Goal: Navigation & Orientation: Find specific page/section

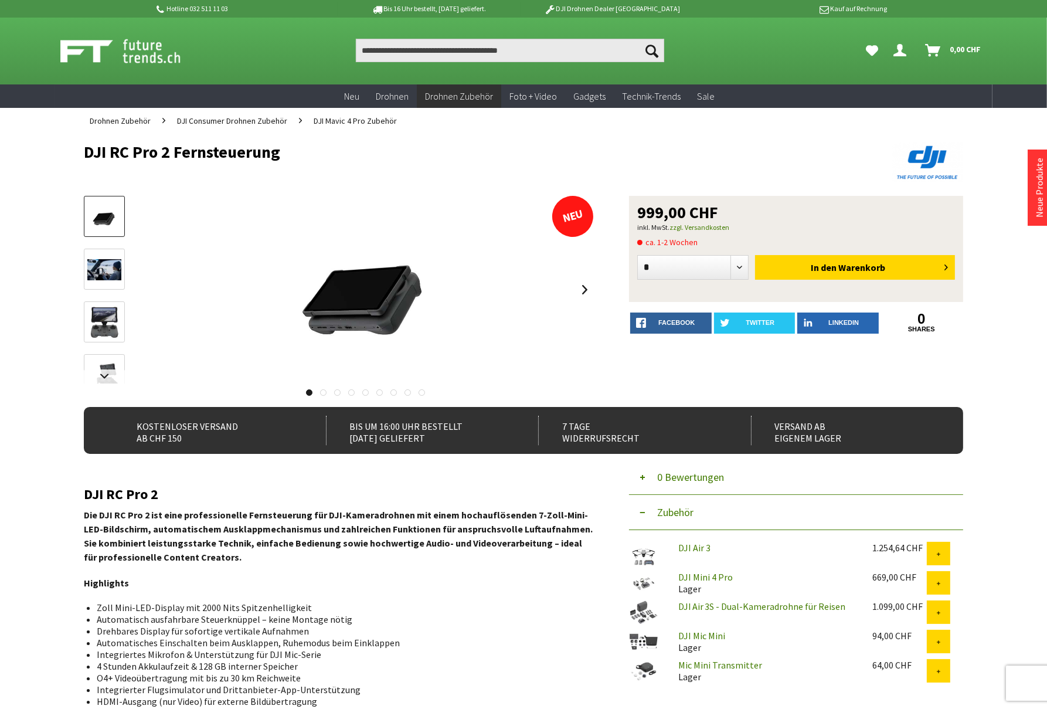
scroll to position [97, 0]
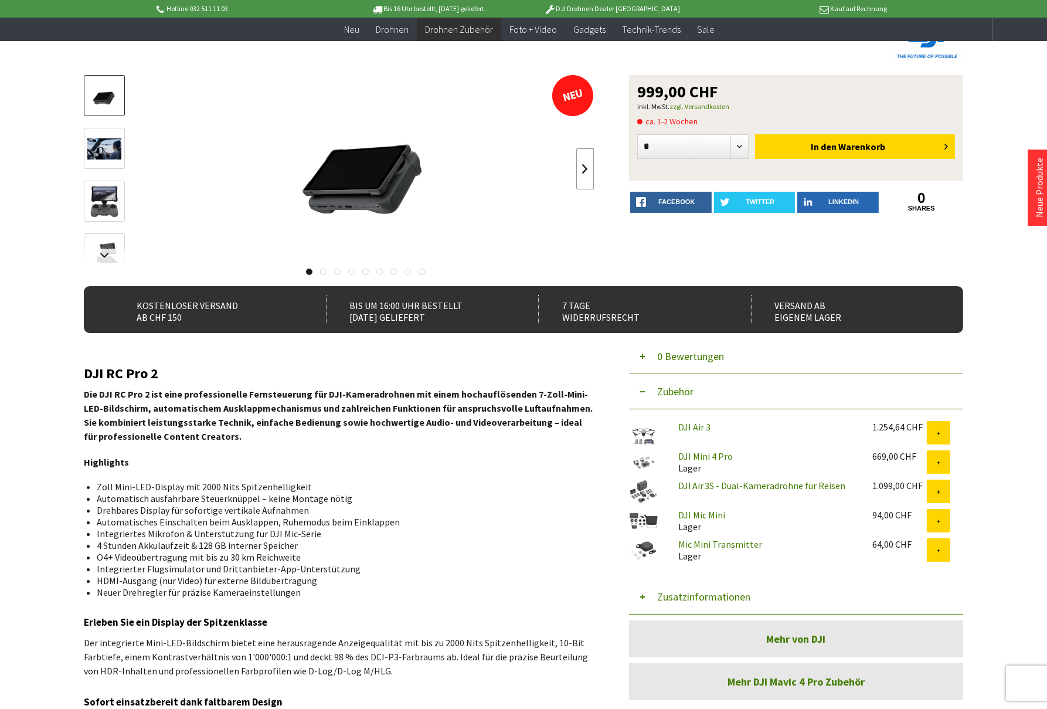
click at [583, 169] on link at bounding box center [586, 168] width 18 height 41
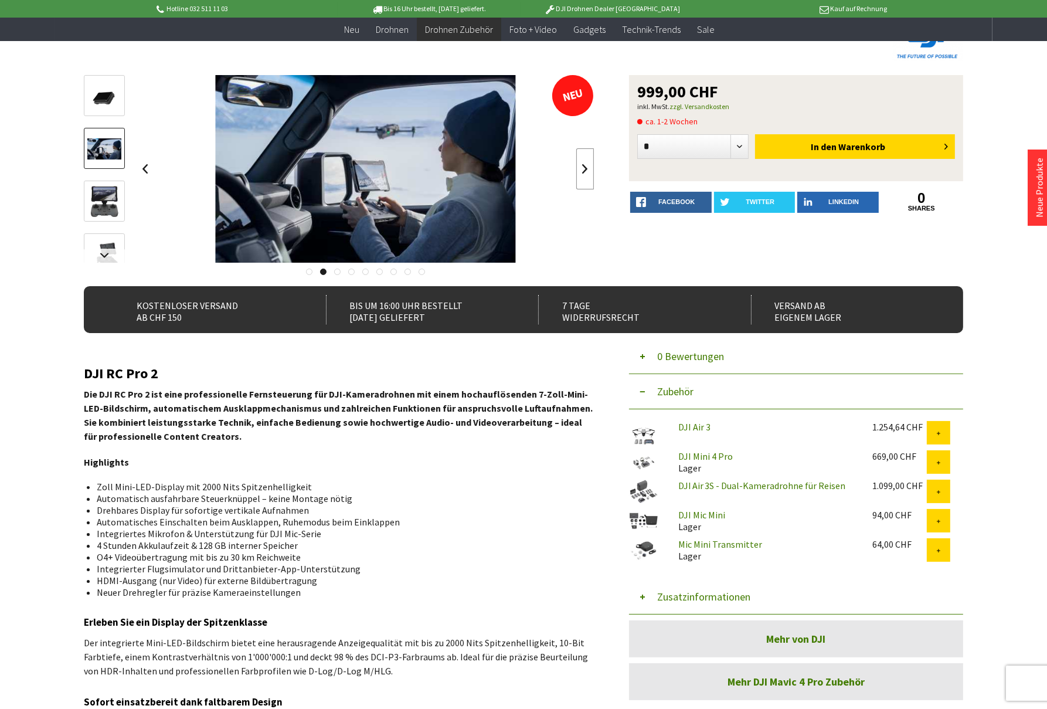
click at [583, 169] on link at bounding box center [586, 168] width 18 height 41
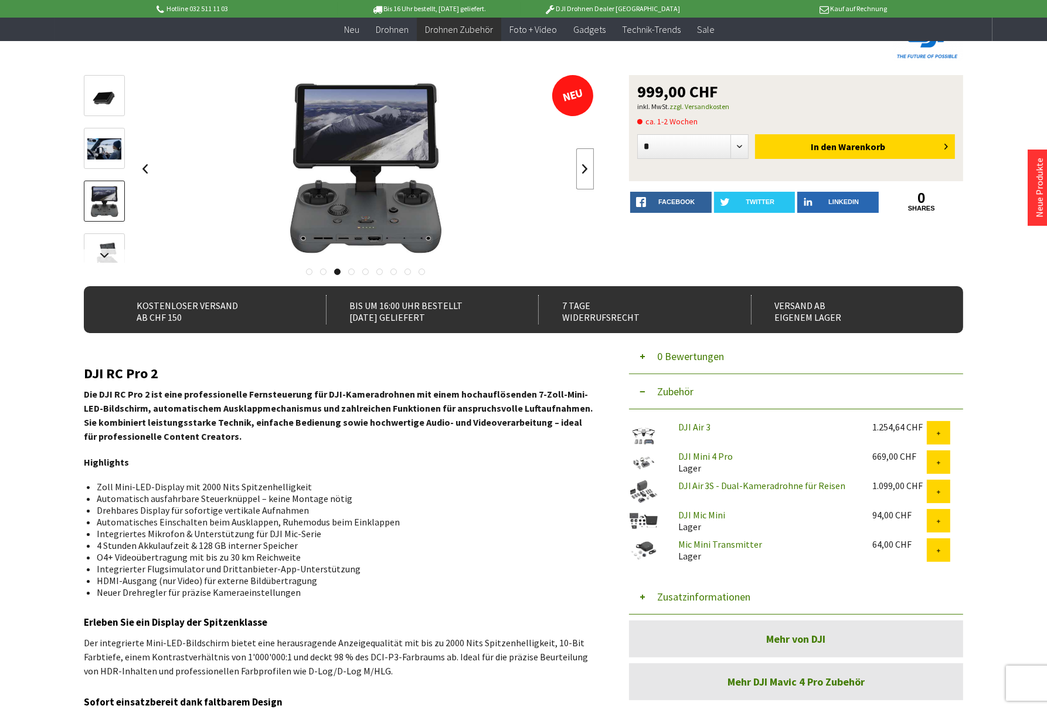
click at [583, 169] on link at bounding box center [586, 168] width 18 height 41
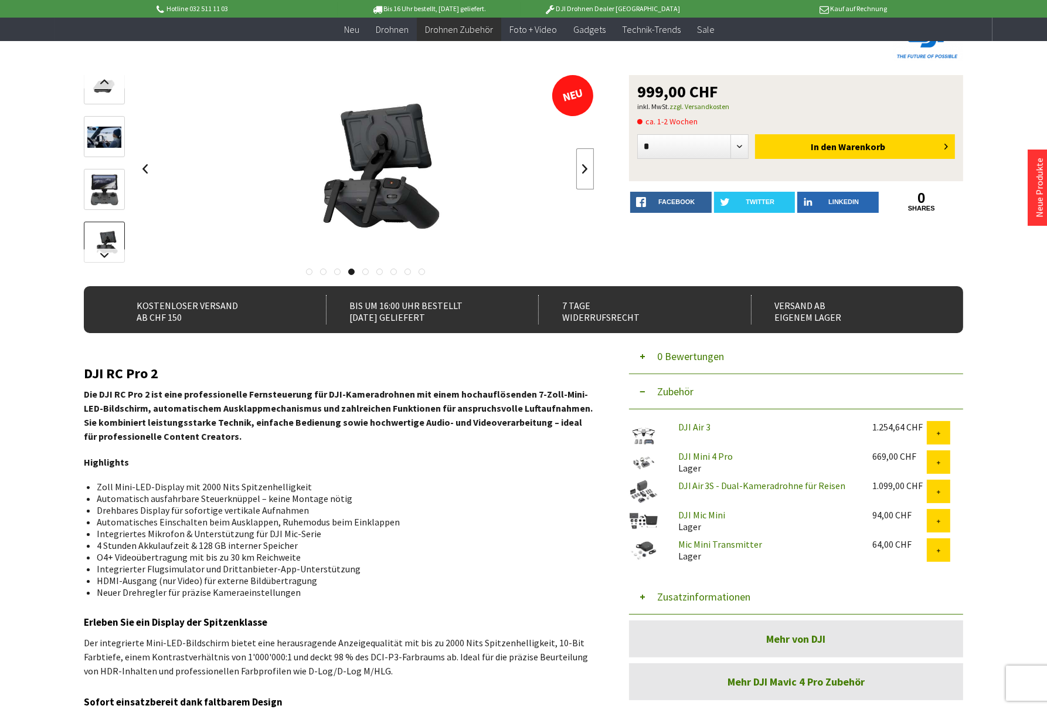
click at [583, 169] on link at bounding box center [586, 168] width 18 height 41
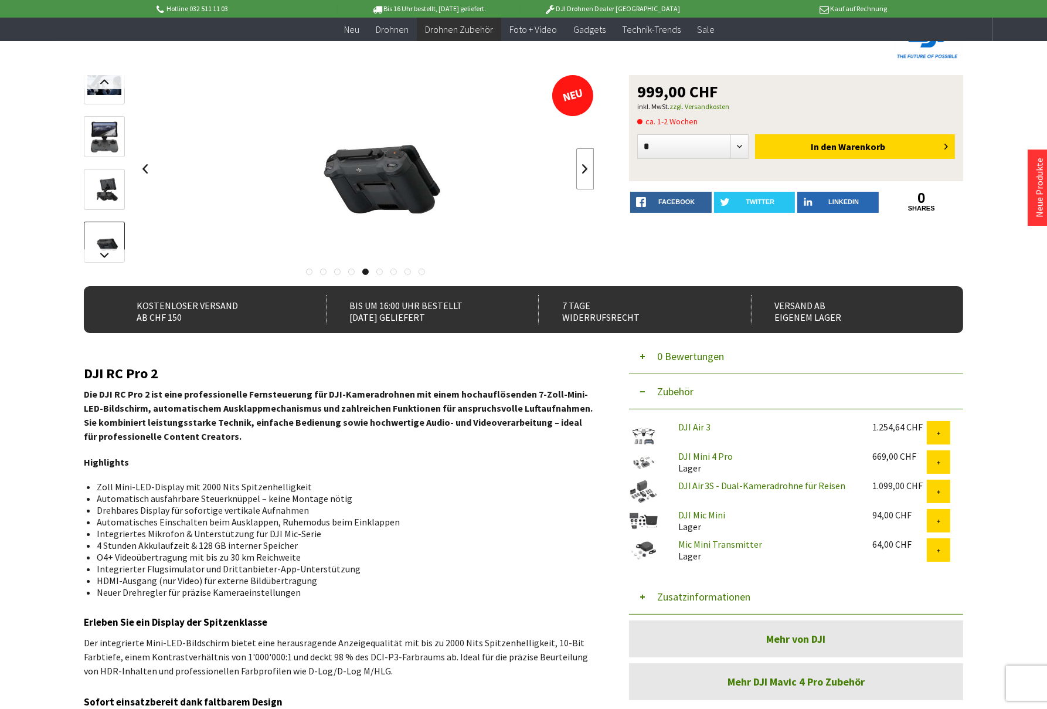
click at [583, 169] on link at bounding box center [586, 168] width 18 height 41
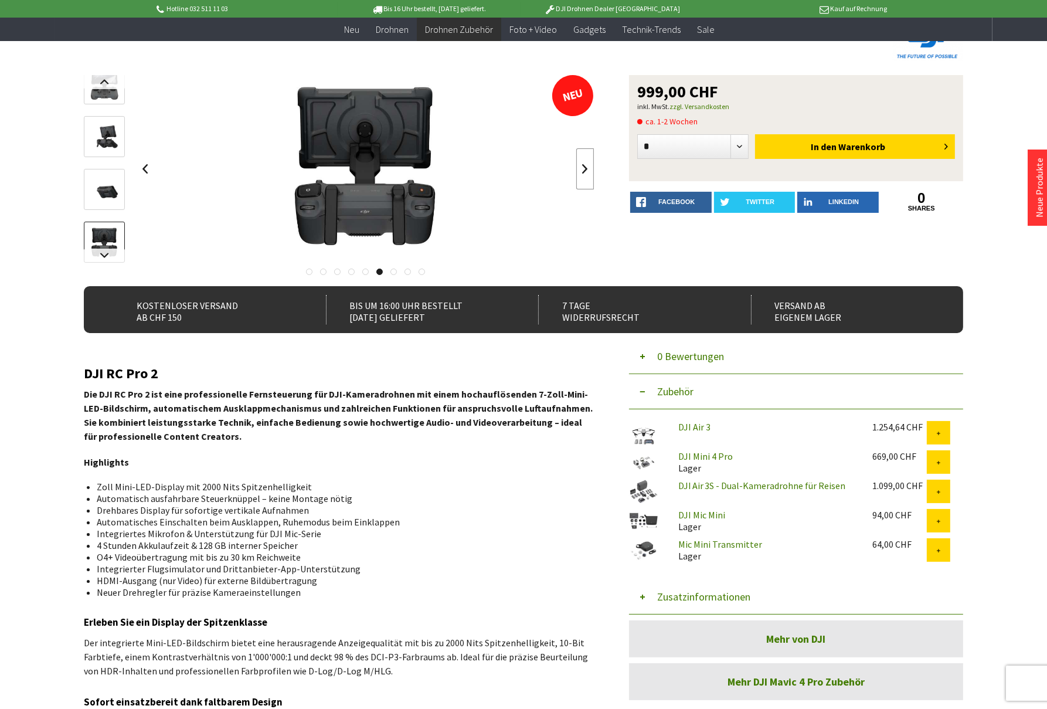
click at [583, 169] on link at bounding box center [586, 168] width 18 height 41
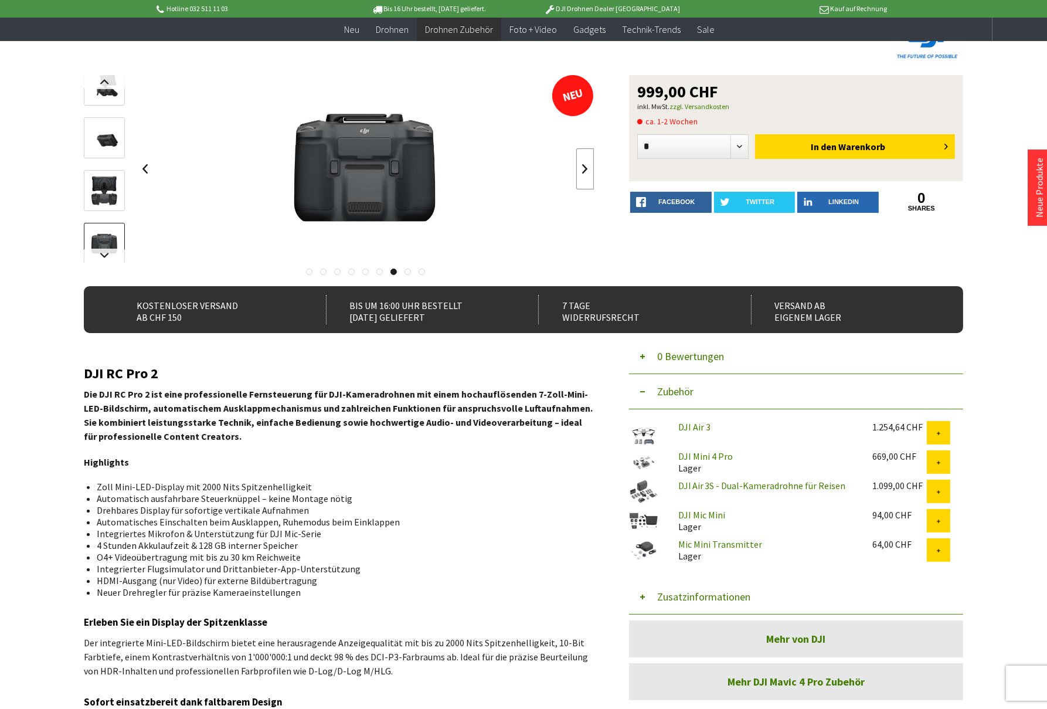
click at [582, 169] on link at bounding box center [586, 168] width 18 height 41
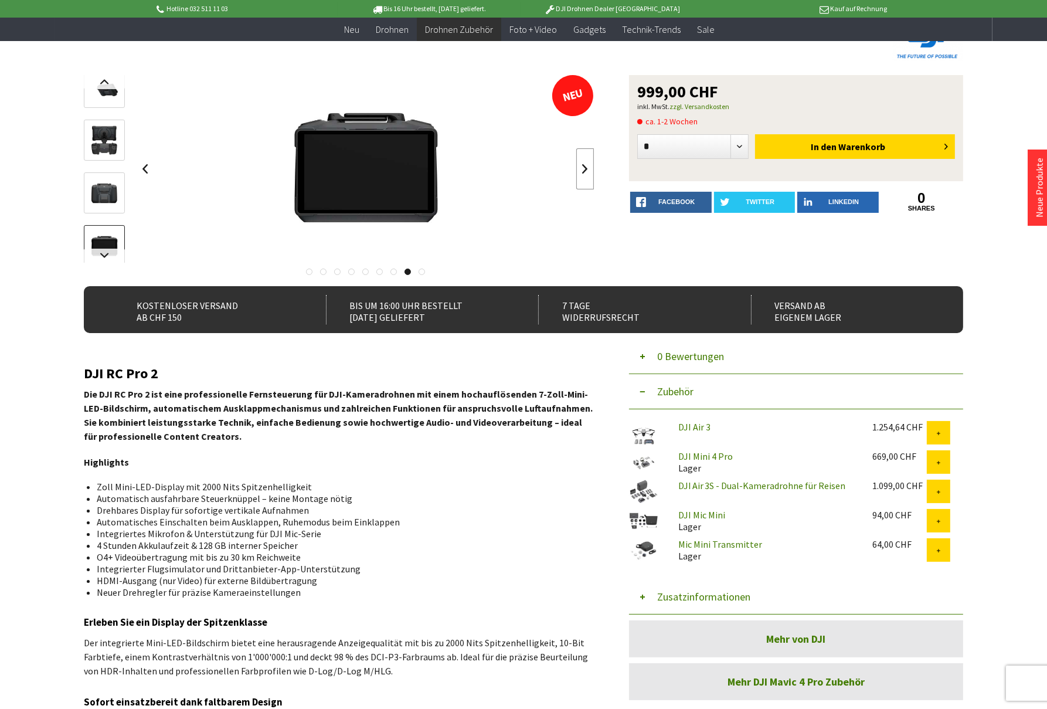
click at [581, 170] on link at bounding box center [586, 168] width 18 height 41
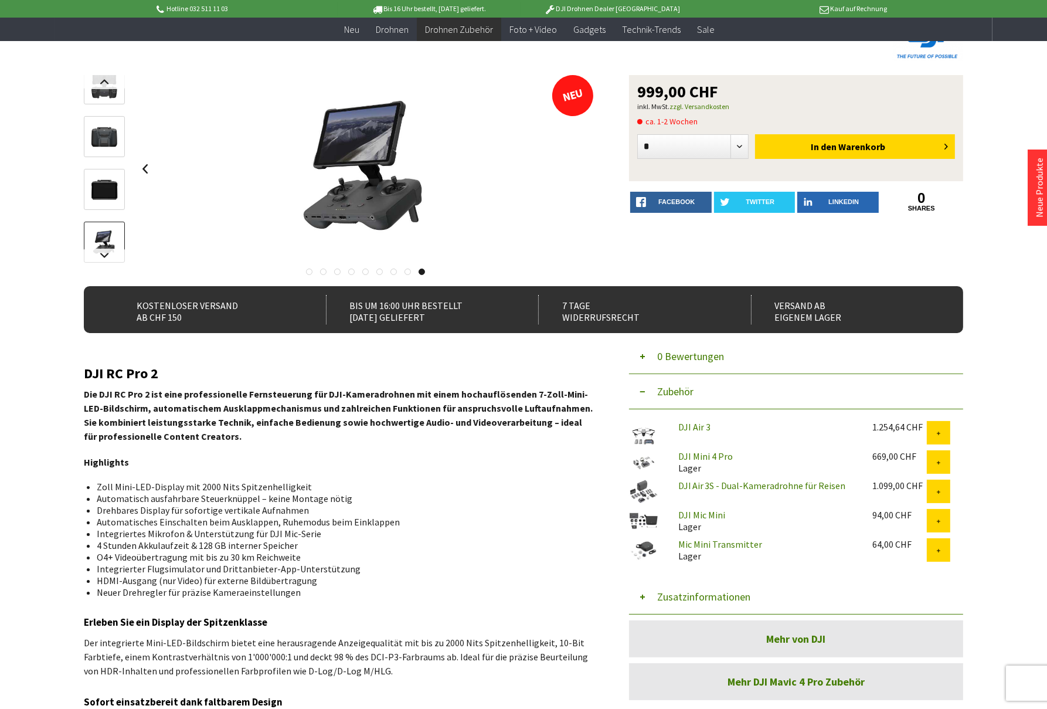
click at [577, 175] on div at bounding box center [366, 169] width 458 height 188
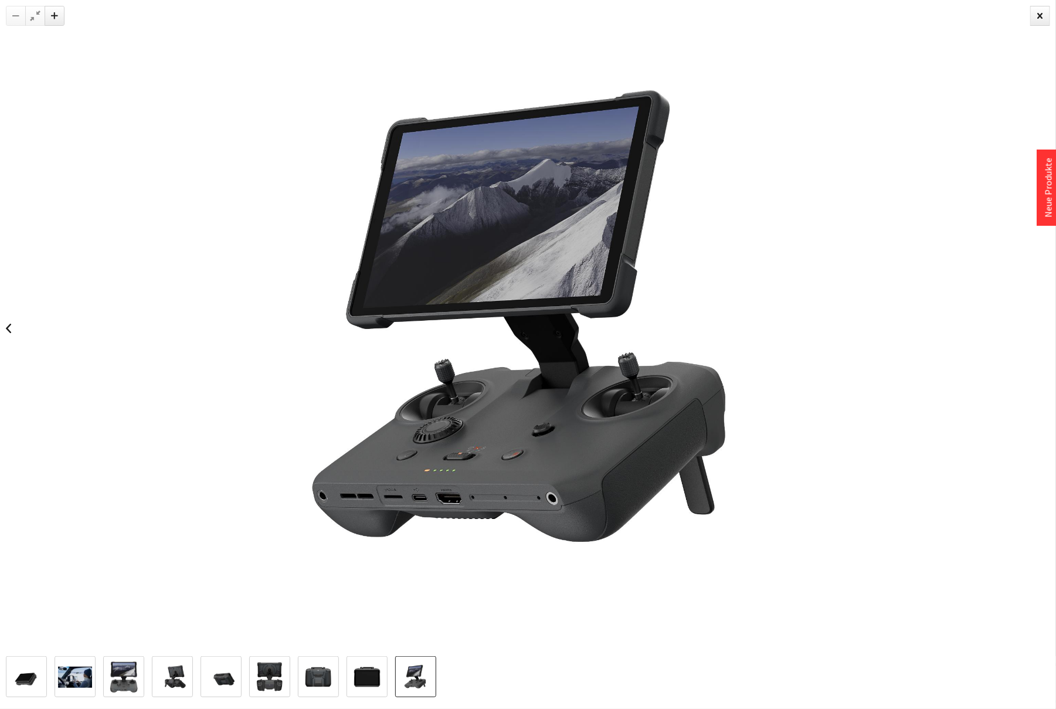
click at [547, 340] on img at bounding box center [528, 328] width 656 height 656
click at [1039, 16] on div at bounding box center [1040, 16] width 20 height 20
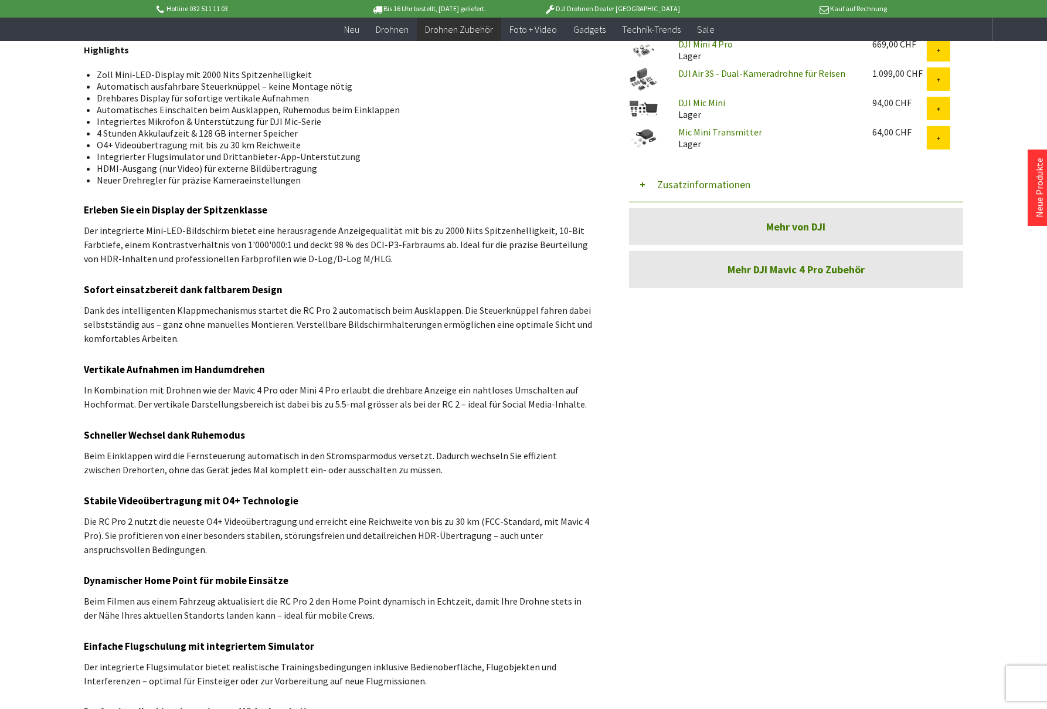
scroll to position [586, 0]
